Goal: Navigation & Orientation: Find specific page/section

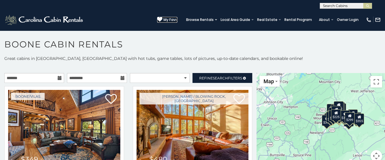
click at [172, 17] on span "My Favs" at bounding box center [171, 19] width 14 height 5
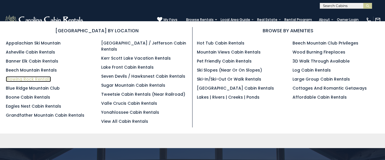
click at [23, 78] on link "Blowing Rock Rentals" at bounding box center [28, 79] width 45 height 6
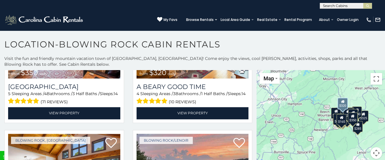
scroll to position [1783, 0]
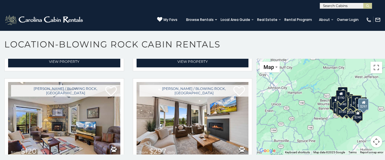
scroll to position [6783, 0]
